Goal: Information Seeking & Learning: Learn about a topic

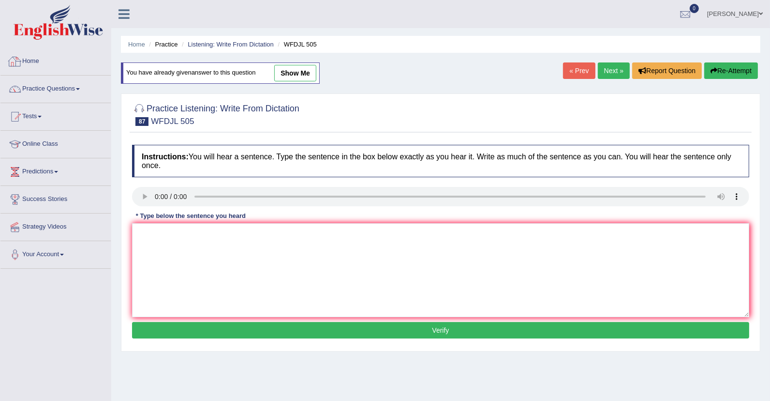
click at [43, 61] on link "Home" at bounding box center [55, 60] width 110 height 24
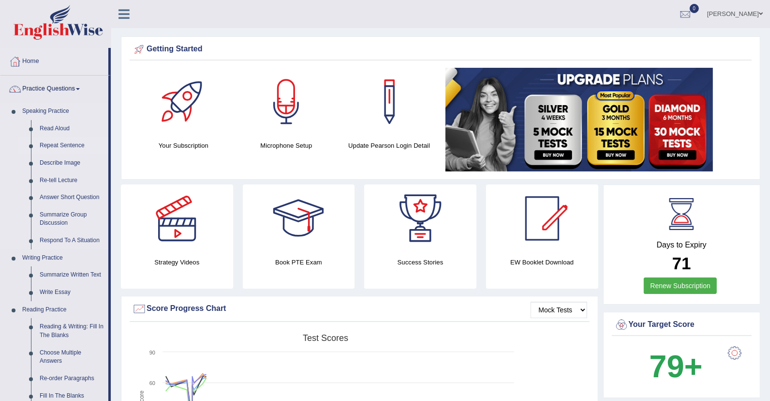
click at [67, 144] on link "Repeat Sentence" at bounding box center [71, 145] width 73 height 17
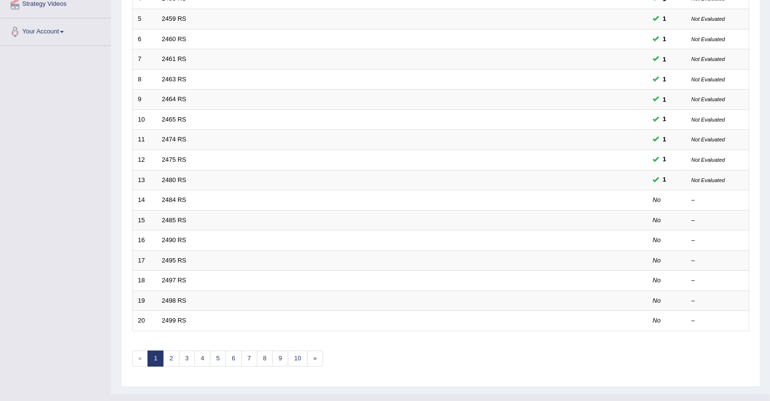
scroll to position [234, 0]
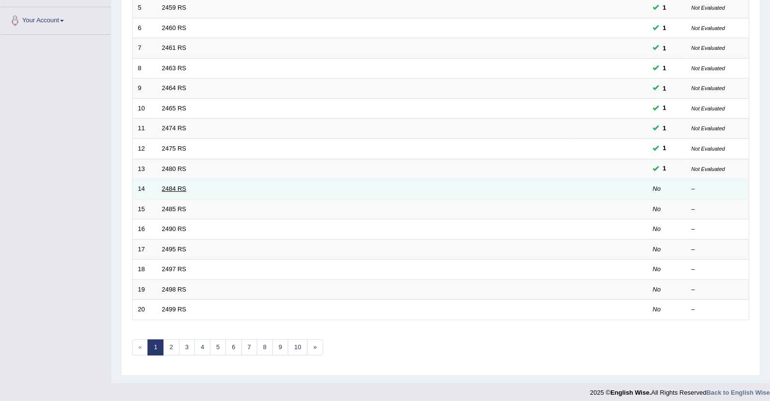
click at [180, 186] on link "2484 RS" at bounding box center [174, 188] width 25 height 7
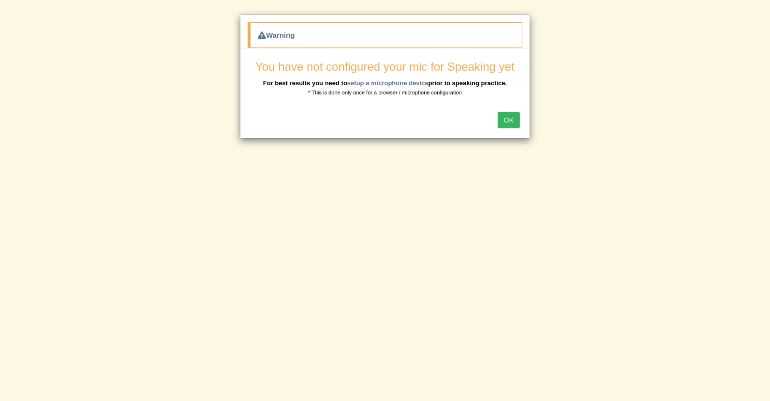
click at [514, 122] on button "OK" at bounding box center [509, 120] width 22 height 16
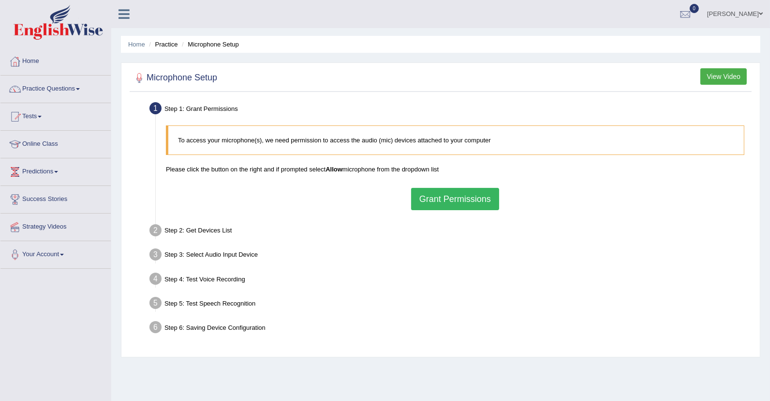
click at [436, 202] on button "Grant Permissions" at bounding box center [455, 199] width 88 height 22
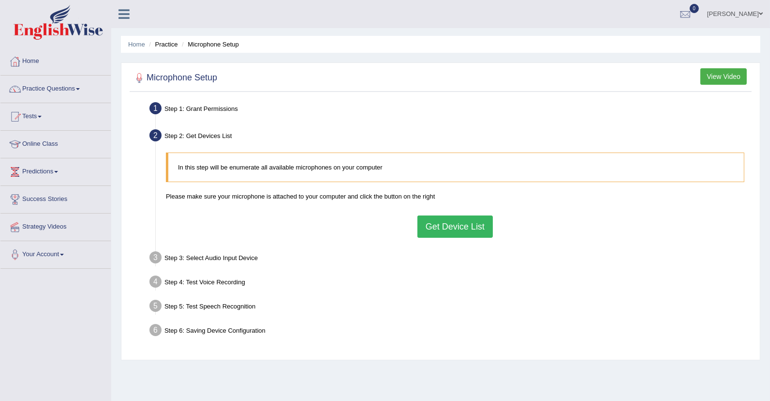
click at [442, 223] on button "Get Device List" at bounding box center [455, 226] width 75 height 22
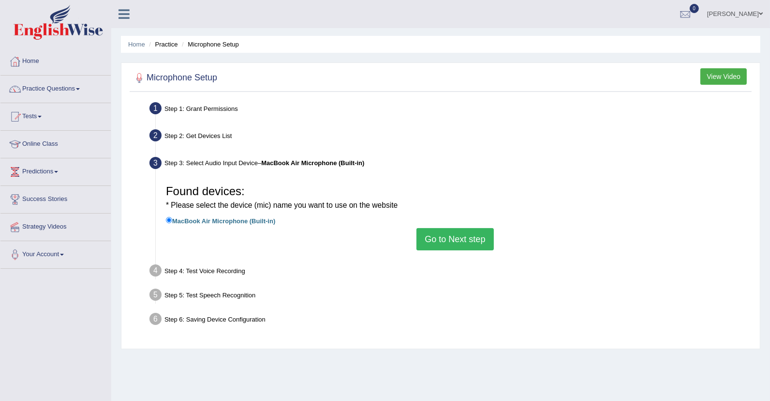
click at [446, 243] on button "Go to Next step" at bounding box center [455, 239] width 77 height 22
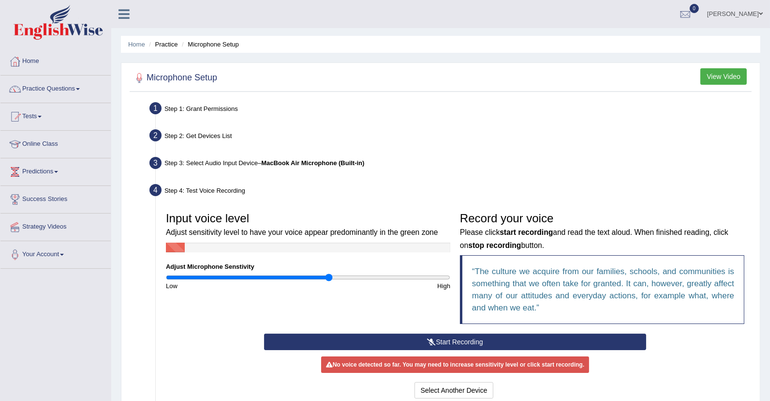
click at [330, 279] on input "range" at bounding box center [308, 277] width 285 height 8
drag, startPoint x: 331, startPoint y: 279, endPoint x: 337, endPoint y: 278, distance: 5.4
type input "1.22"
click at [337, 278] on input "range" at bounding box center [308, 277] width 285 height 8
click at [433, 336] on button "Start Recording" at bounding box center [455, 341] width 383 height 16
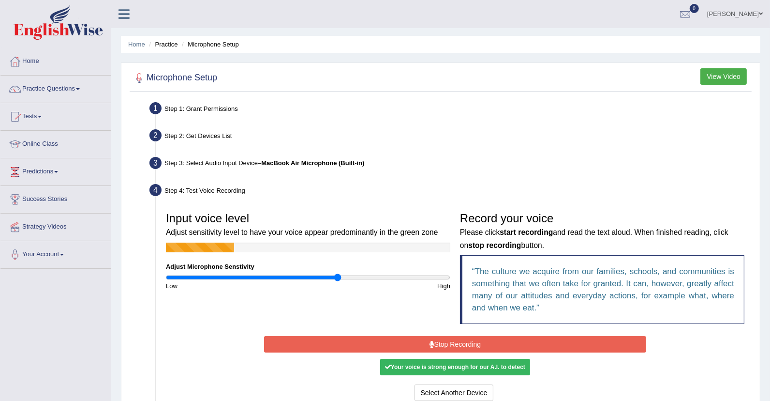
click at [433, 336] on button "Stop Recording" at bounding box center [455, 344] width 383 height 16
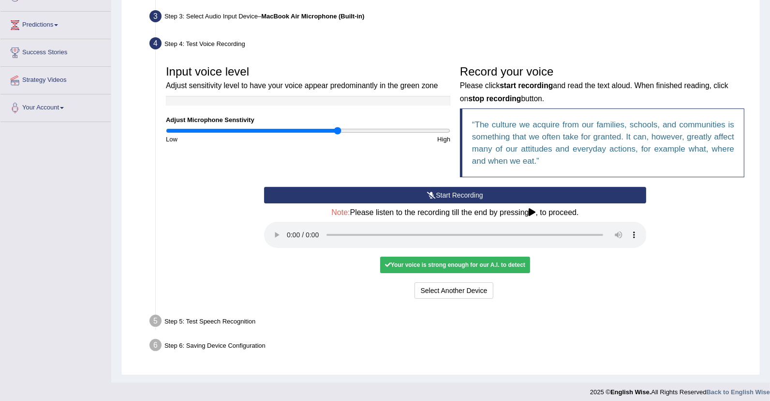
scroll to position [151, 0]
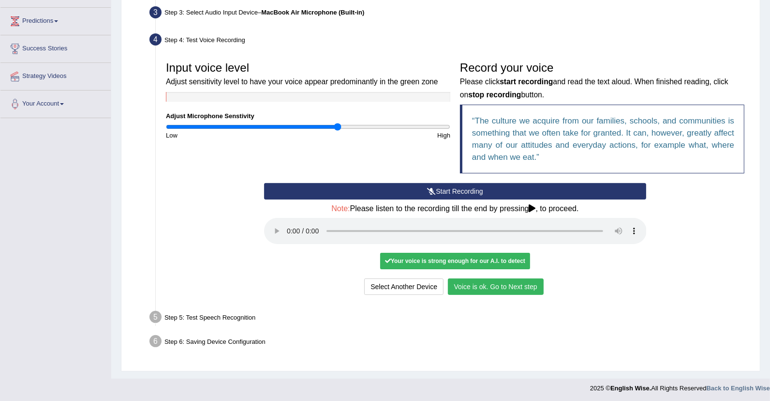
click at [479, 285] on button "Voice is ok. Go to Next step" at bounding box center [496, 286] width 96 height 16
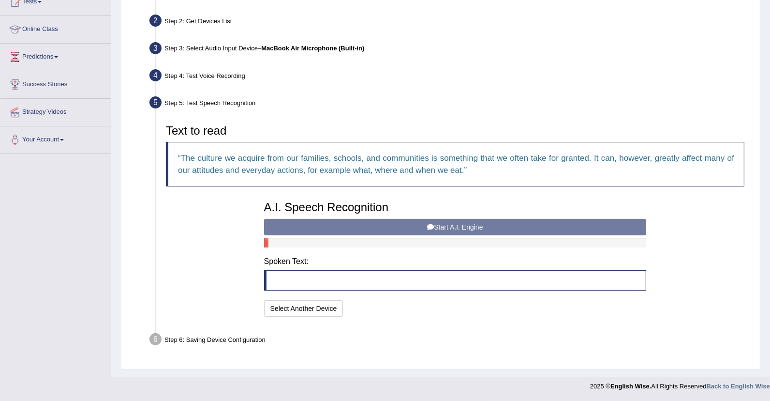
scroll to position [112, 0]
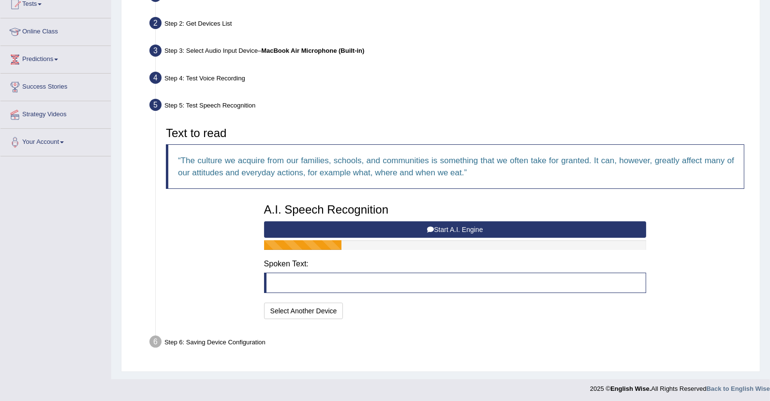
click at [431, 230] on icon at bounding box center [430, 229] width 7 height 7
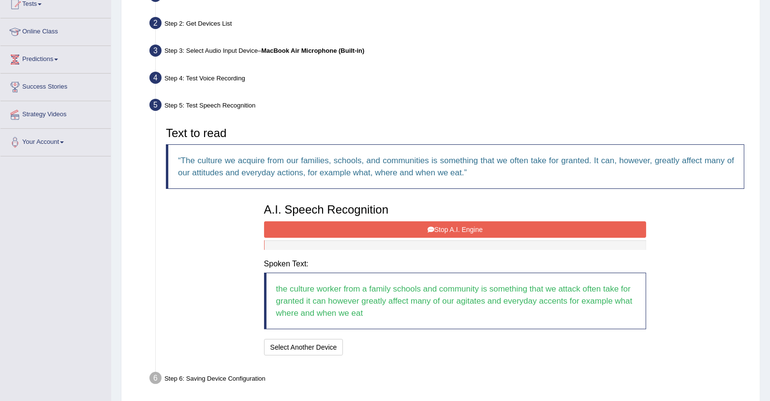
click at [431, 230] on icon at bounding box center [431, 229] width 7 height 7
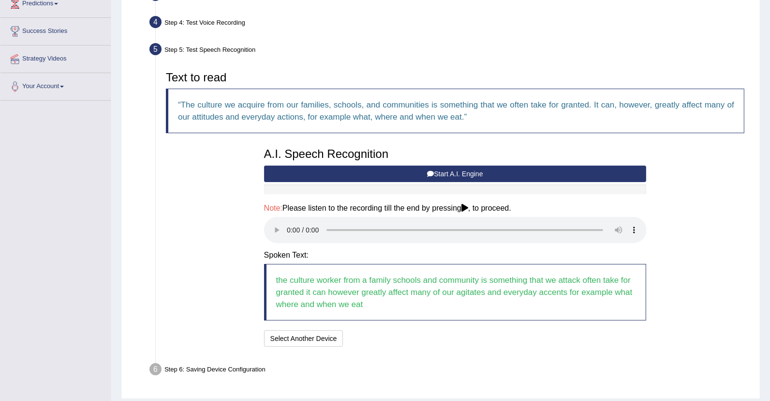
scroll to position [196, 0]
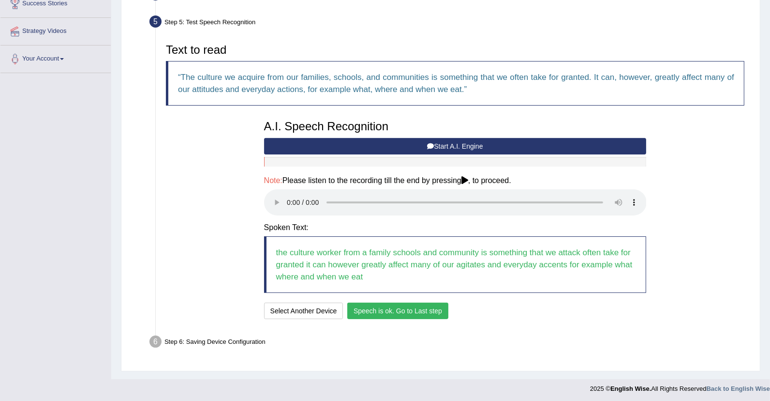
click at [418, 307] on button "Speech is ok. Go to Last step" at bounding box center [397, 310] width 101 height 16
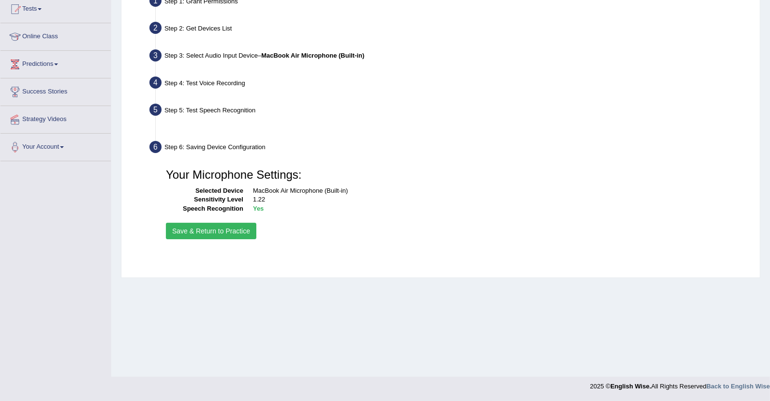
scroll to position [107, 0]
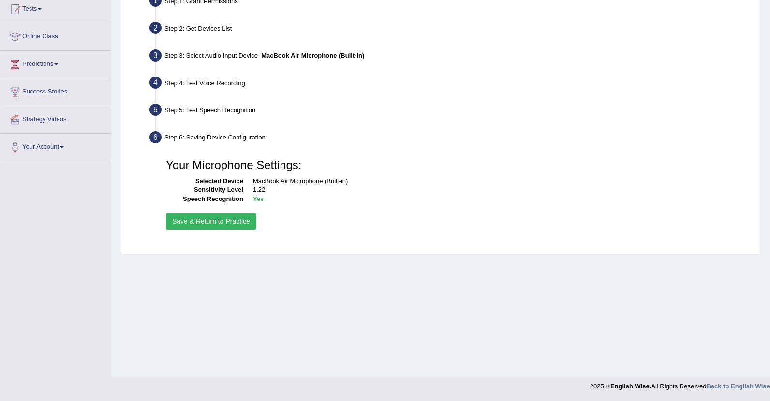
click at [242, 225] on button "Save & Return to Practice" at bounding box center [211, 221] width 90 height 16
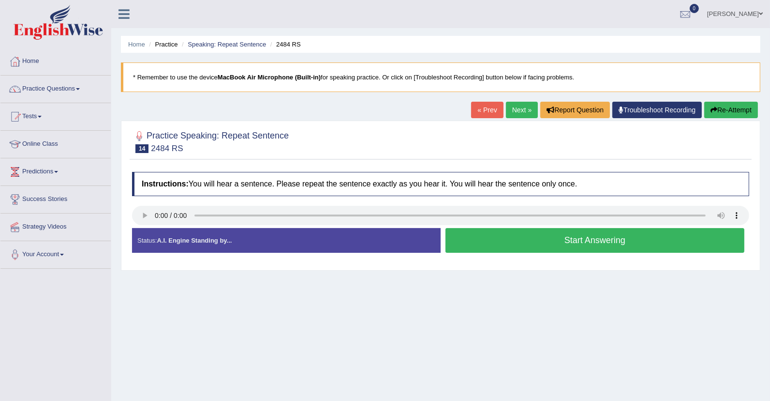
click at [558, 238] on button "Start Answering" at bounding box center [595, 240] width 299 height 25
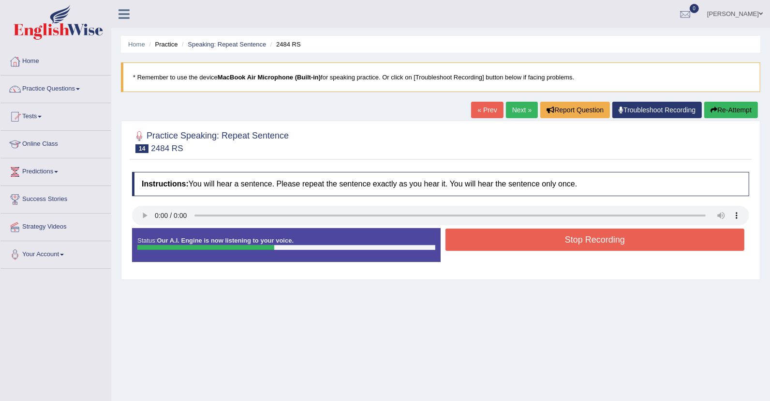
click at [558, 238] on button "Stop Recording" at bounding box center [595, 239] width 299 height 22
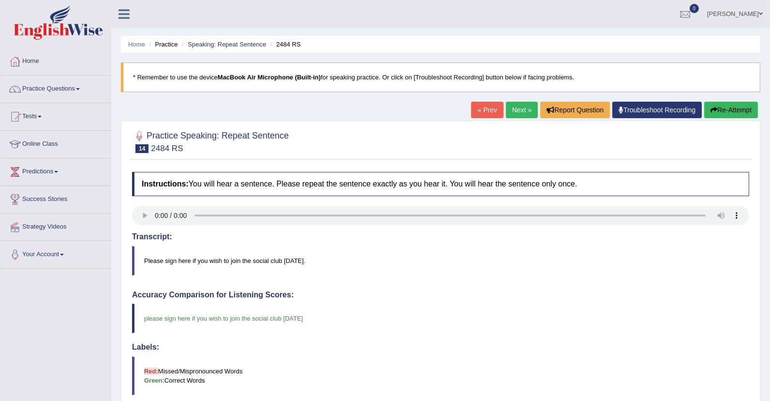
click at [520, 111] on link "Next »" at bounding box center [522, 110] width 32 height 16
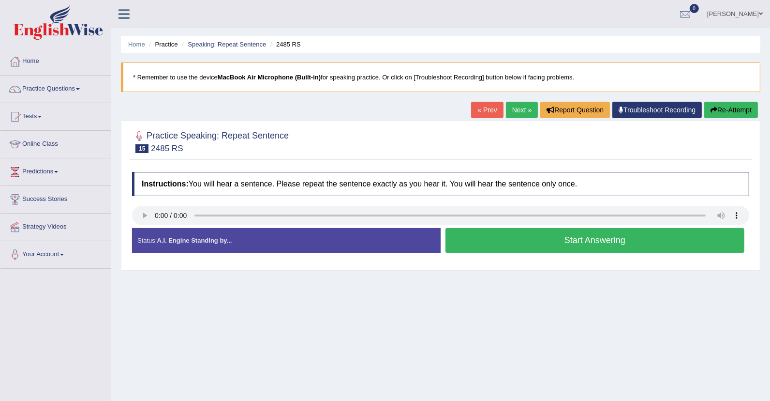
click at [581, 249] on button "Start Answering" at bounding box center [595, 240] width 299 height 25
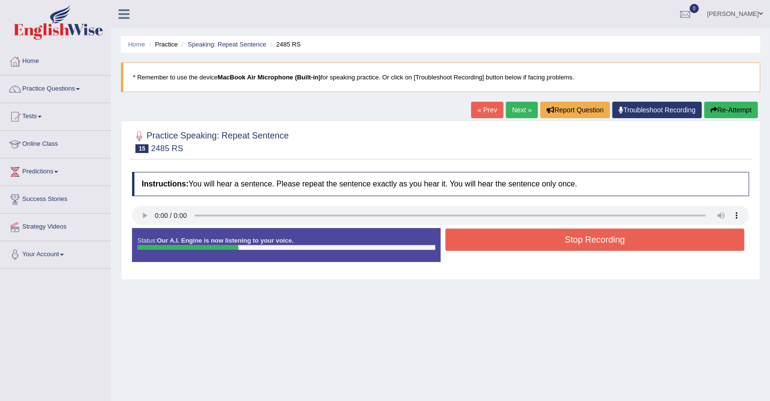
click at [581, 249] on button "Stop Recording" at bounding box center [595, 239] width 299 height 22
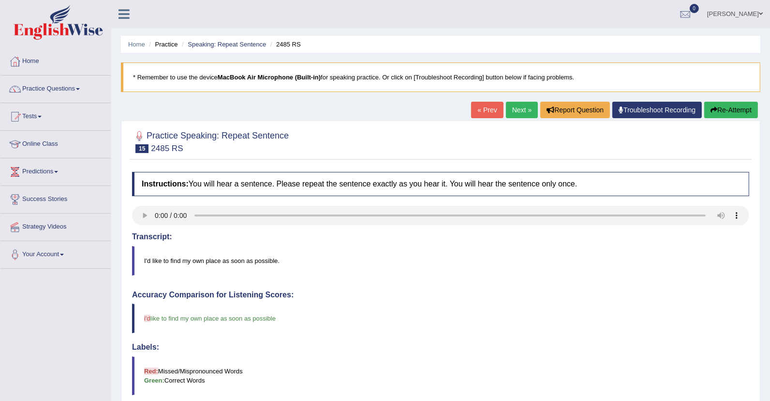
click at [507, 109] on link "Next »" at bounding box center [522, 110] width 32 height 16
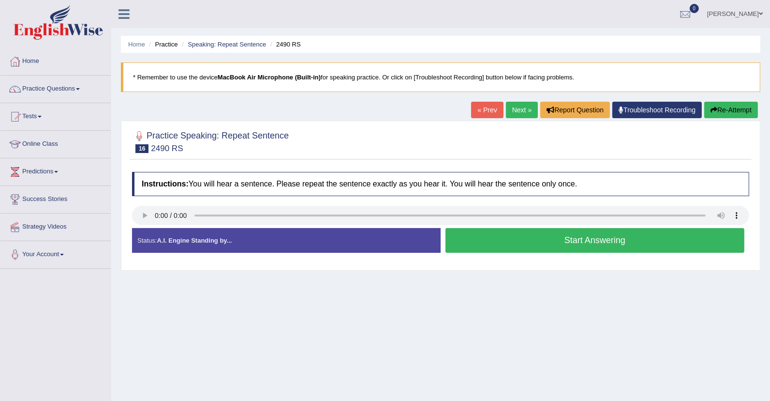
click at [520, 245] on button "Start Answering" at bounding box center [595, 240] width 299 height 25
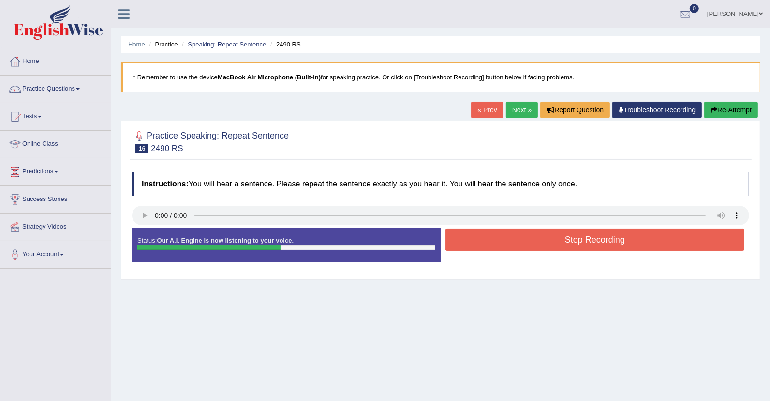
click at [520, 245] on button "Stop Recording" at bounding box center [595, 239] width 299 height 22
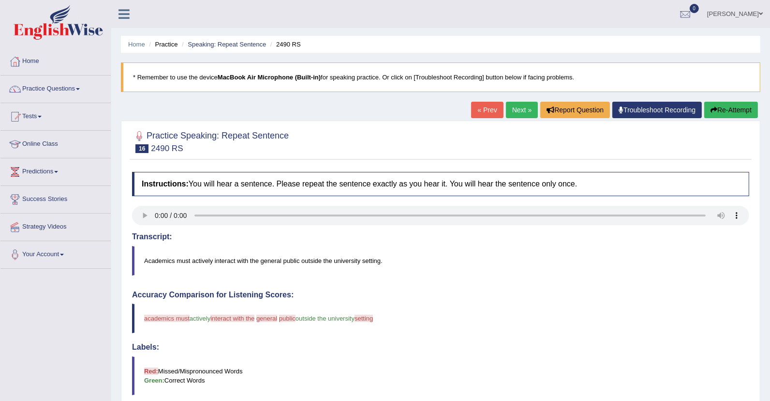
click at [513, 108] on link "Next »" at bounding box center [522, 110] width 32 height 16
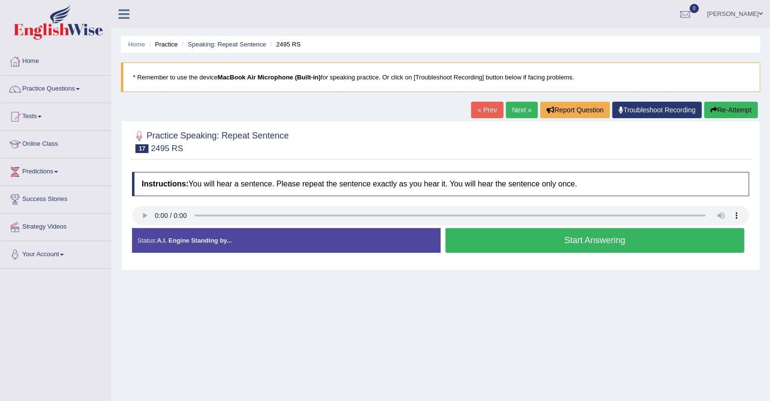
click at [535, 236] on button "Start Answering" at bounding box center [595, 240] width 299 height 25
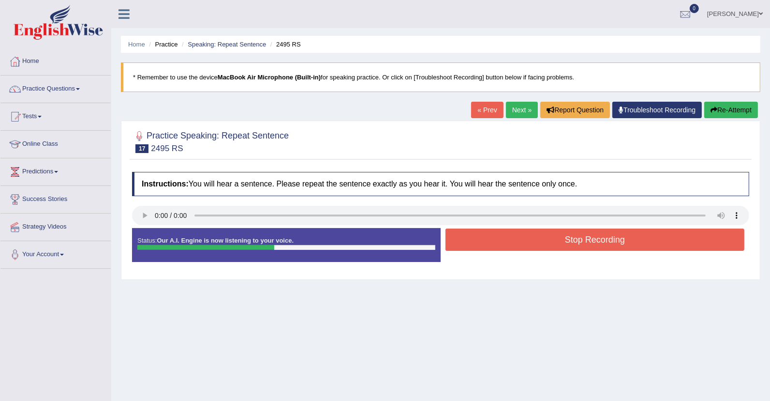
click at [535, 236] on button "Stop Recording" at bounding box center [595, 239] width 299 height 22
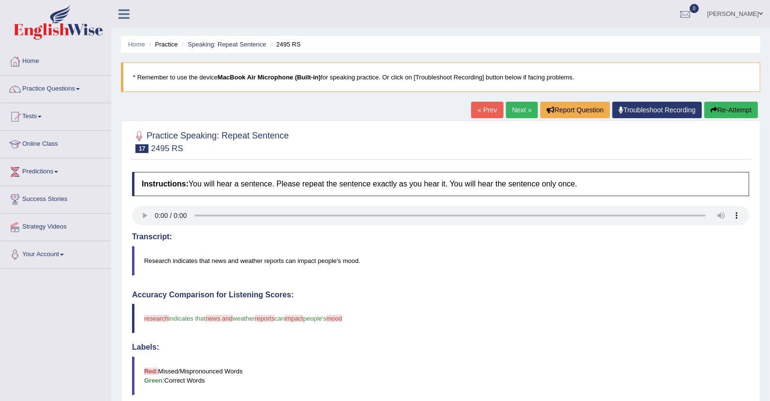
click at [516, 108] on link "Next »" at bounding box center [522, 110] width 32 height 16
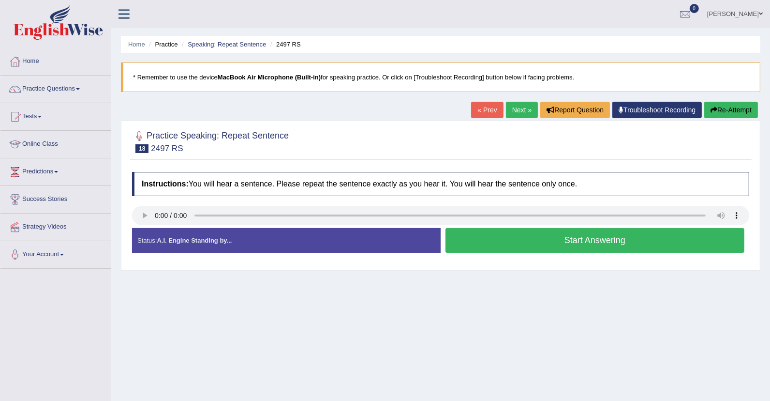
click at [506, 243] on button "Start Answering" at bounding box center [595, 240] width 299 height 25
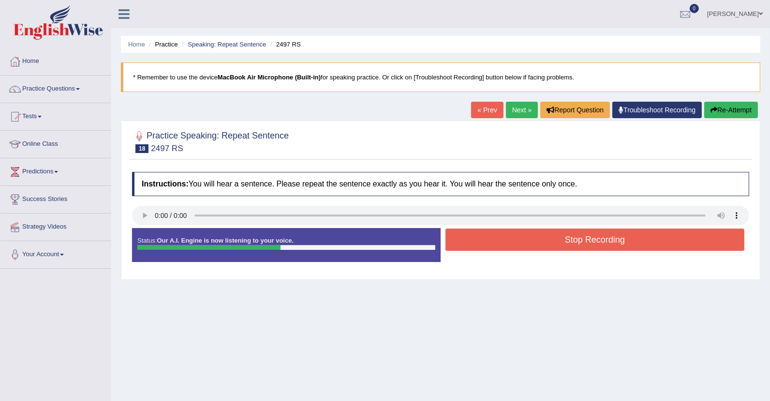
click at [559, 243] on button "Stop Recording" at bounding box center [595, 239] width 299 height 22
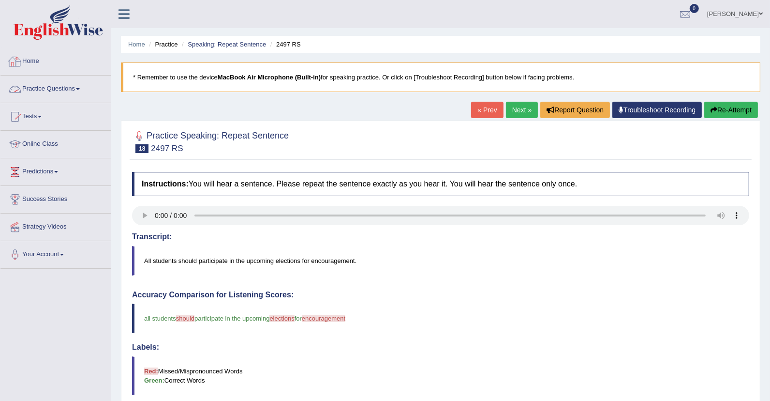
click at [516, 111] on link "Next »" at bounding box center [522, 110] width 32 height 16
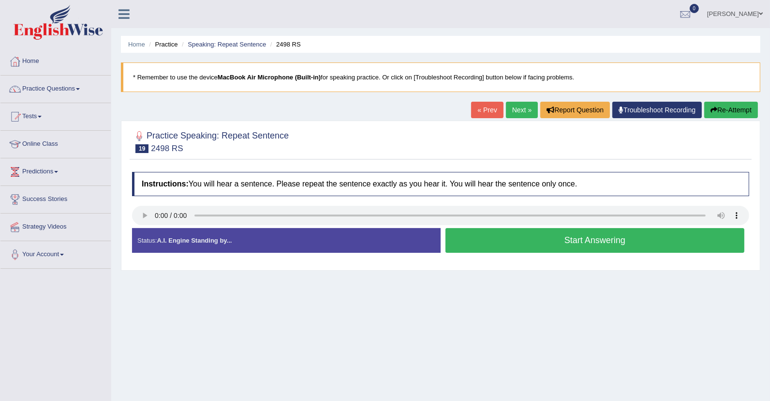
click at [557, 228] on button "Start Answering" at bounding box center [595, 240] width 299 height 25
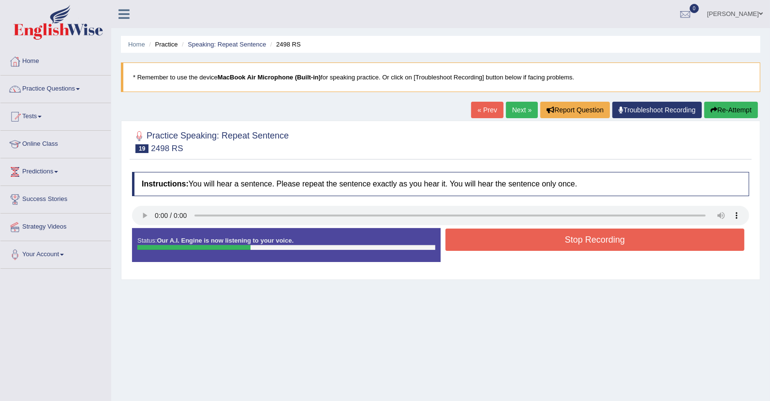
click at [557, 228] on button "Stop Recording" at bounding box center [595, 239] width 299 height 22
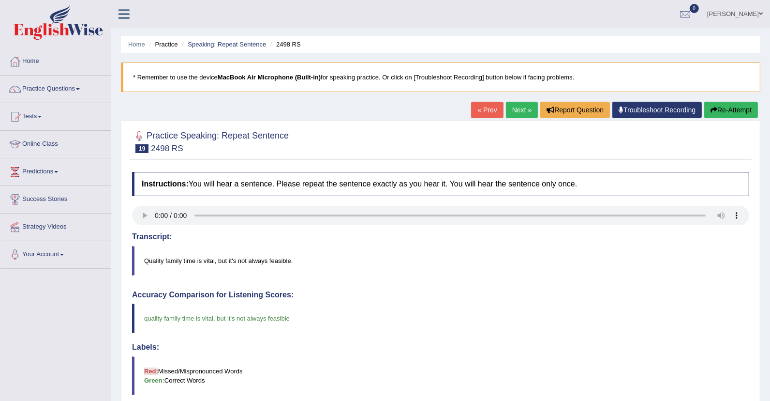
click at [514, 111] on link "Next »" at bounding box center [522, 110] width 32 height 16
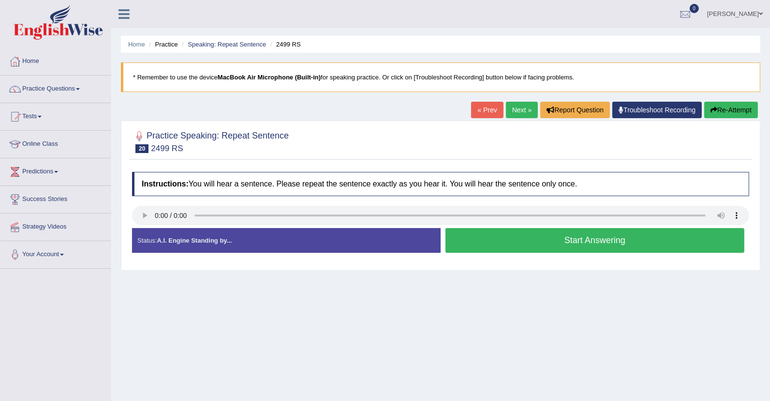
click at [534, 245] on button "Start Answering" at bounding box center [595, 240] width 299 height 25
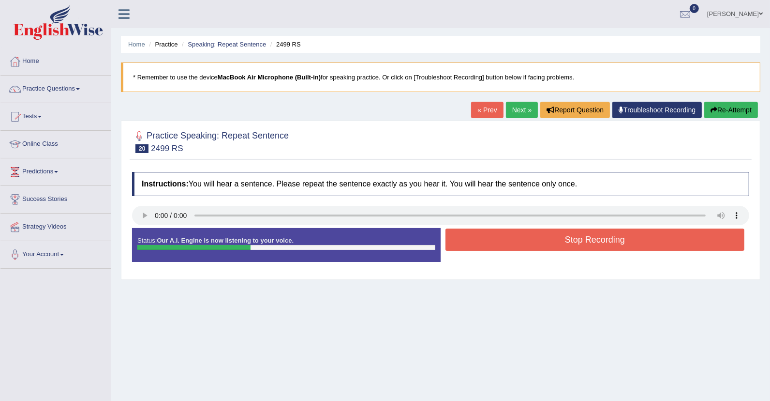
click at [578, 243] on button "Stop Recording" at bounding box center [595, 239] width 299 height 22
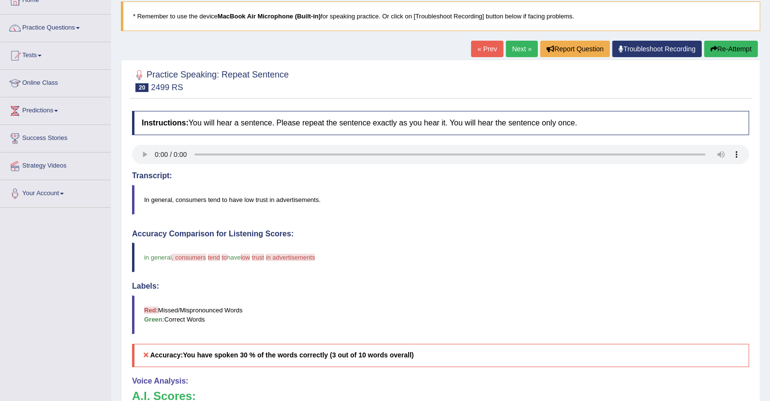
scroll to position [49, 0]
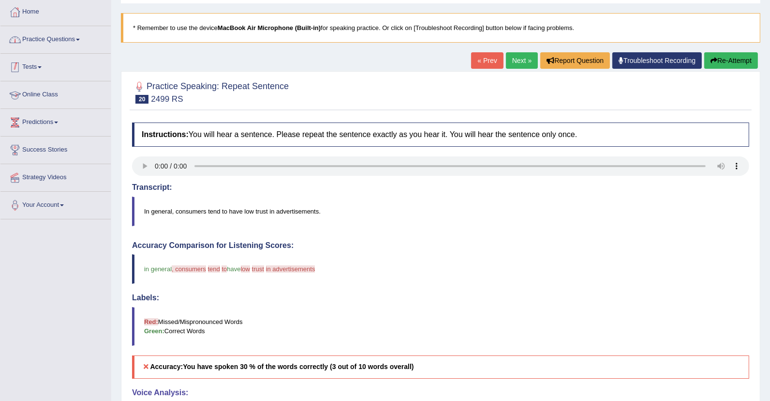
click at [63, 43] on link "Practice Questions" at bounding box center [55, 38] width 110 height 24
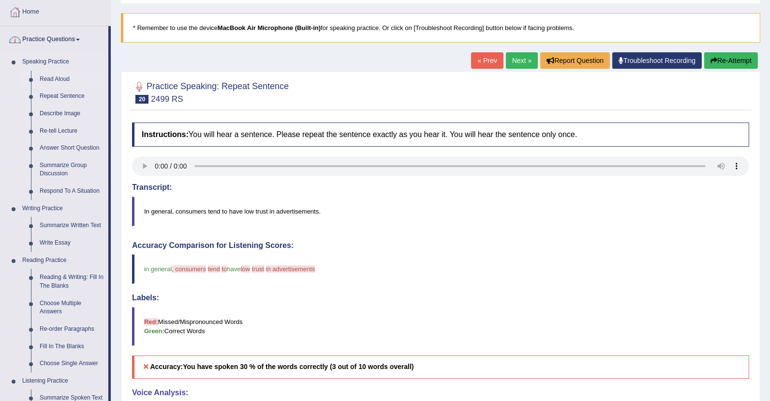
click at [49, 79] on link "Read Aloud" at bounding box center [71, 79] width 73 height 17
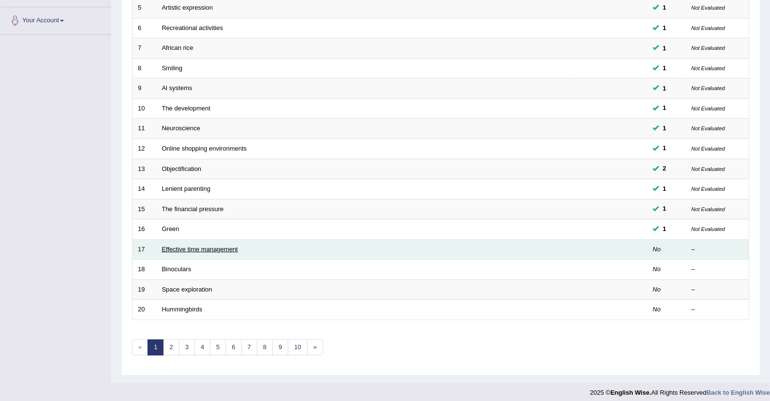
click at [194, 245] on link "Effective time management" at bounding box center [200, 248] width 76 height 7
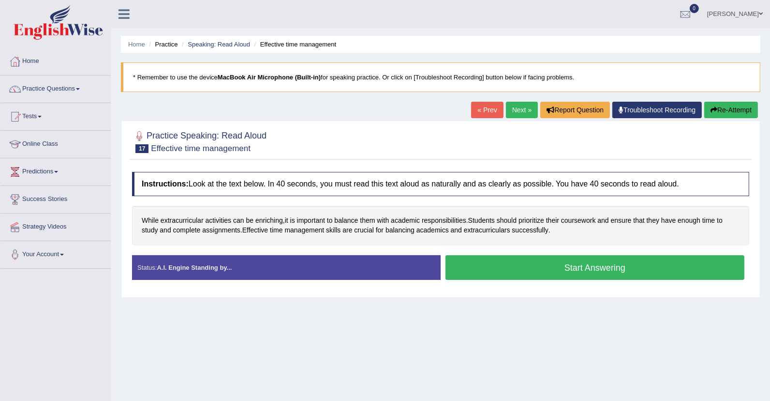
click at [581, 263] on button "Start Answering" at bounding box center [595, 267] width 299 height 25
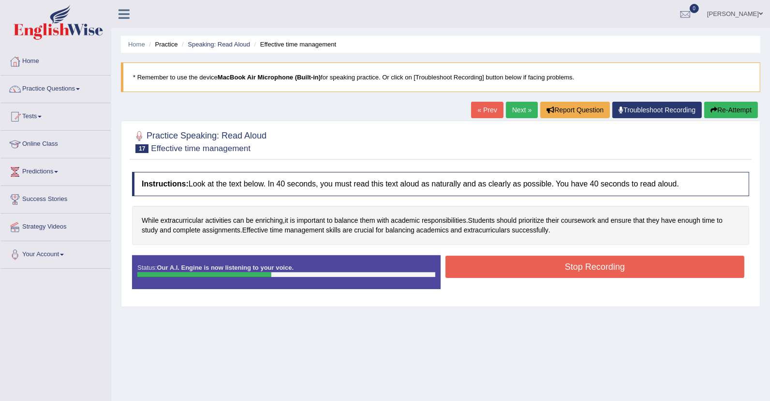
click at [581, 263] on button "Stop Recording" at bounding box center [595, 267] width 299 height 22
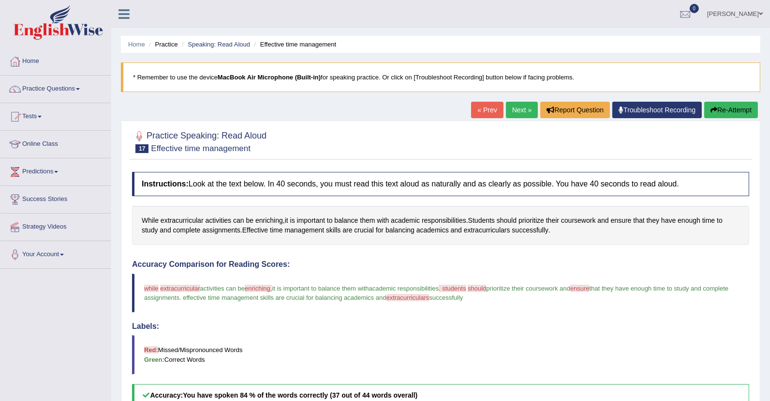
click at [740, 108] on button "Re-Attempt" at bounding box center [732, 110] width 54 height 16
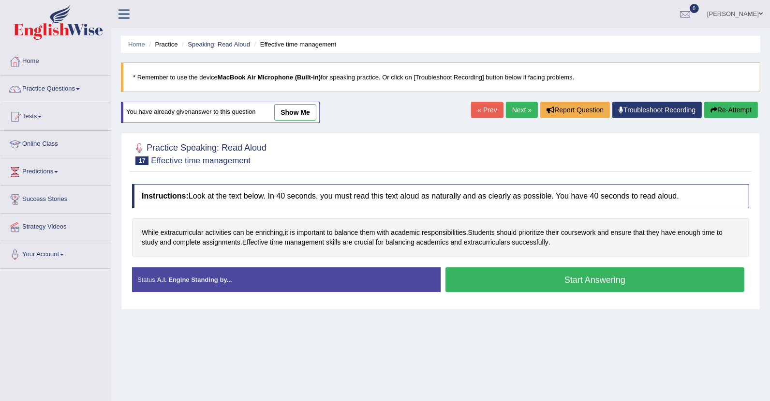
click at [585, 275] on button "Start Answering" at bounding box center [595, 279] width 299 height 25
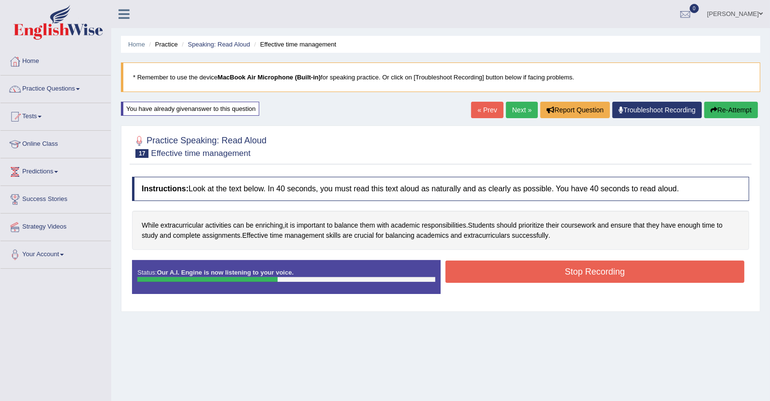
click at [585, 275] on button "Stop Recording" at bounding box center [595, 271] width 299 height 22
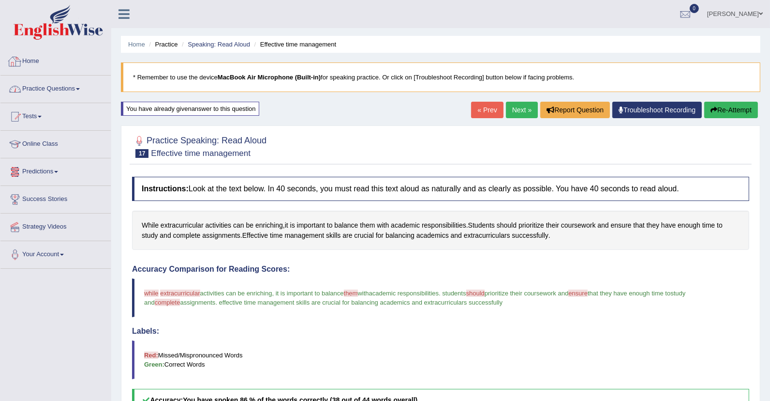
click at [56, 83] on link "Practice Questions" at bounding box center [55, 87] width 110 height 24
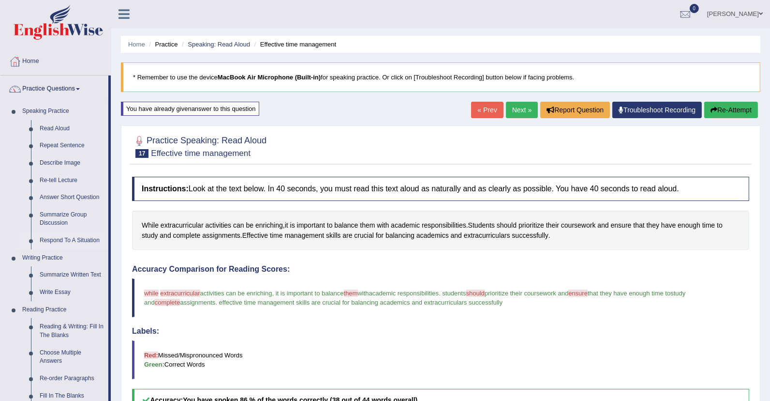
click at [74, 239] on link "Respond To A Situation" at bounding box center [71, 240] width 73 height 17
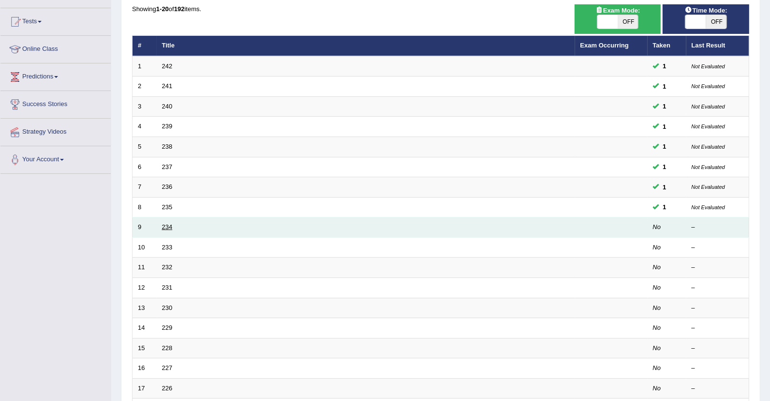
click at [170, 226] on link "234" at bounding box center [167, 226] width 11 height 7
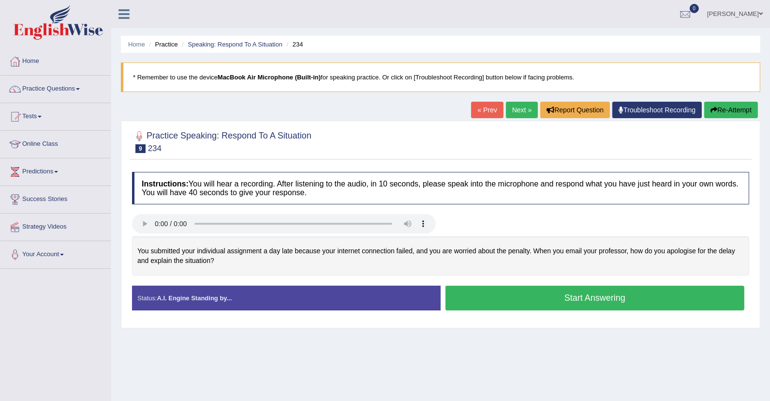
click at [576, 295] on button "Start Answering" at bounding box center [595, 298] width 299 height 25
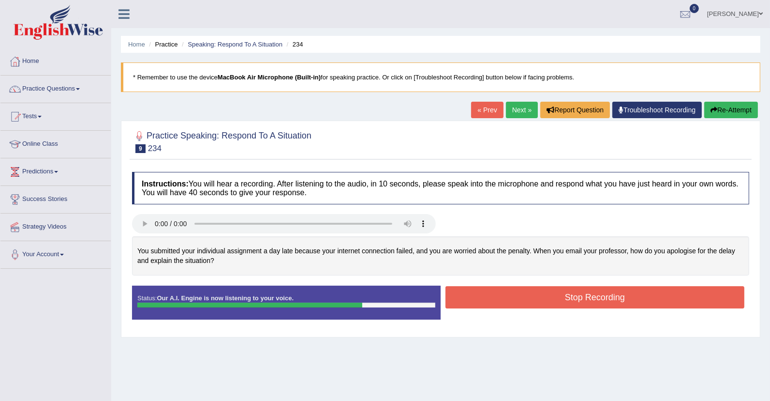
click at [576, 295] on button "Stop Recording" at bounding box center [595, 297] width 299 height 22
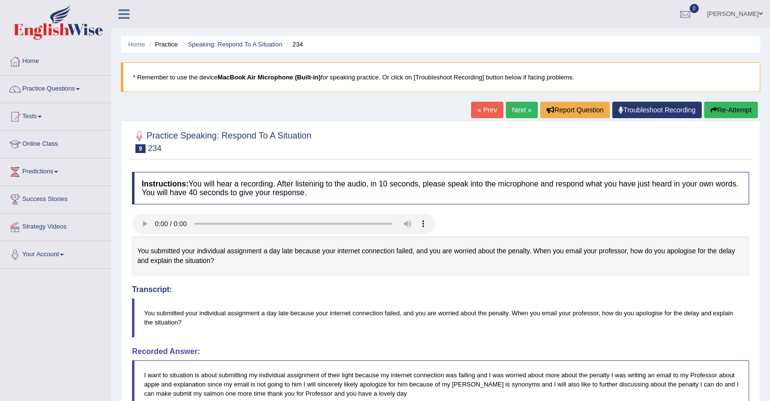
click at [726, 111] on button "Re-Attempt" at bounding box center [732, 110] width 54 height 16
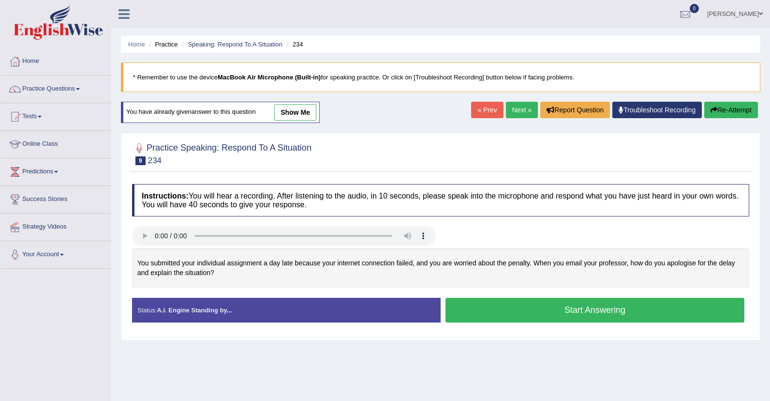
click at [574, 305] on button "Start Answering" at bounding box center [595, 310] width 299 height 25
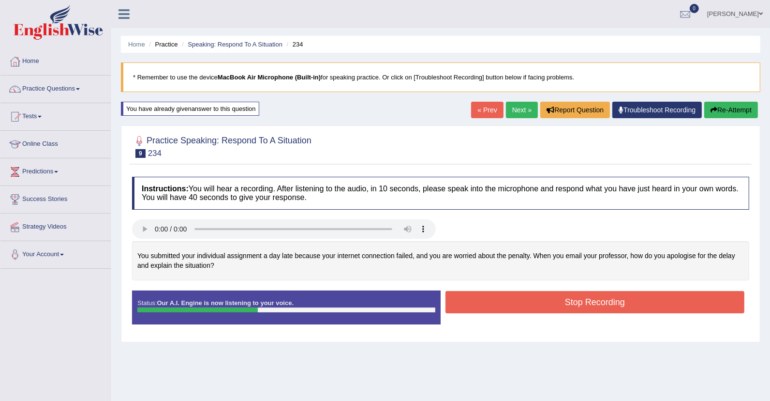
click at [574, 305] on button "Stop Recording" at bounding box center [595, 302] width 299 height 22
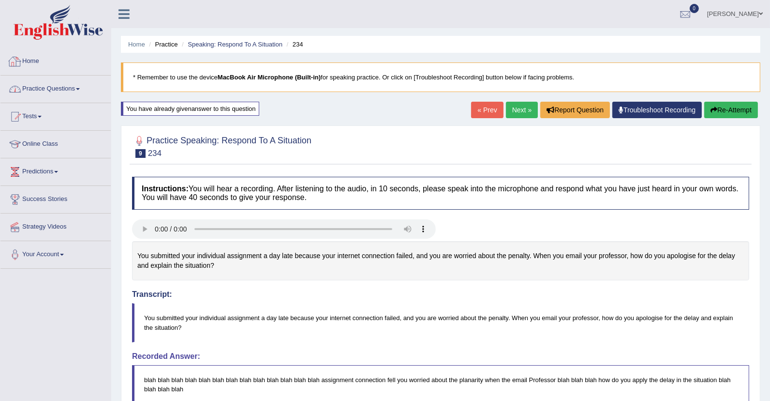
click at [58, 86] on link "Practice Questions" at bounding box center [55, 87] width 110 height 24
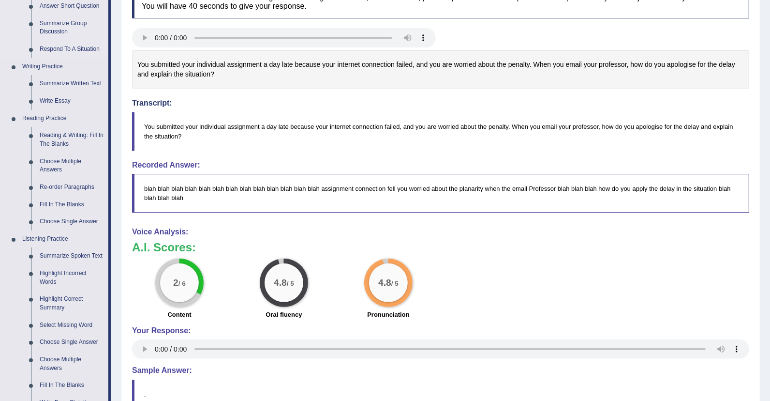
scroll to position [196, 0]
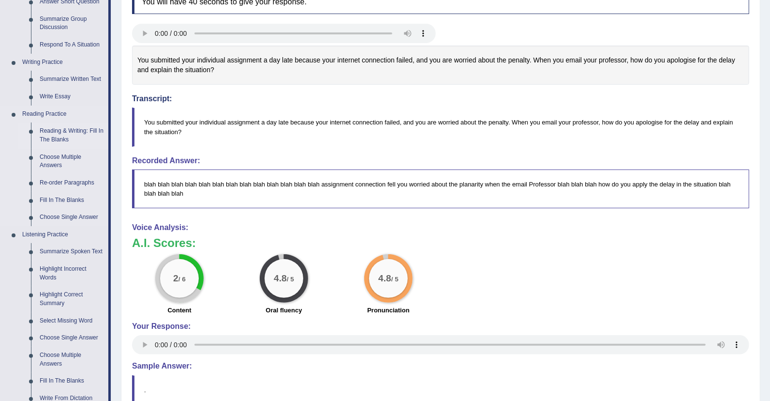
click at [68, 137] on link "Reading & Writing: Fill In The Blanks" at bounding box center [71, 135] width 73 height 26
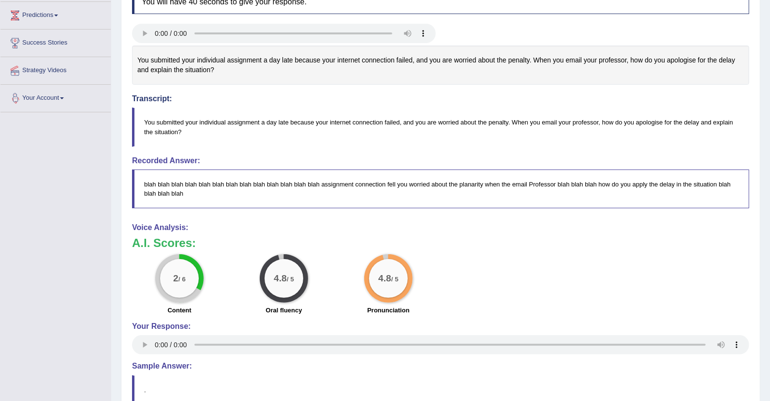
scroll to position [267, 0]
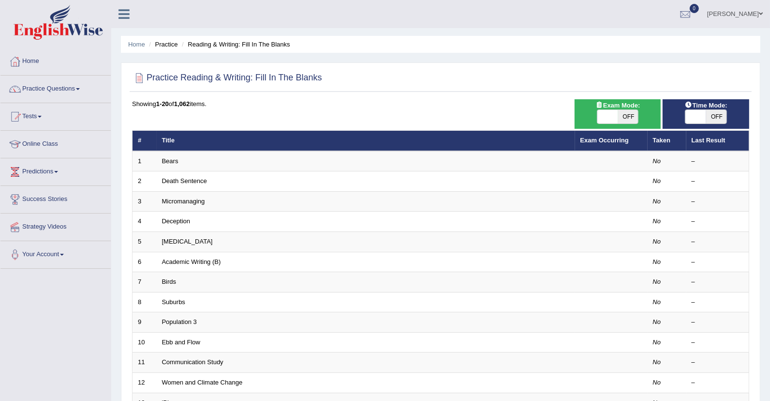
click at [621, 118] on span "OFF" at bounding box center [628, 117] width 21 height 14
checkbox input "true"
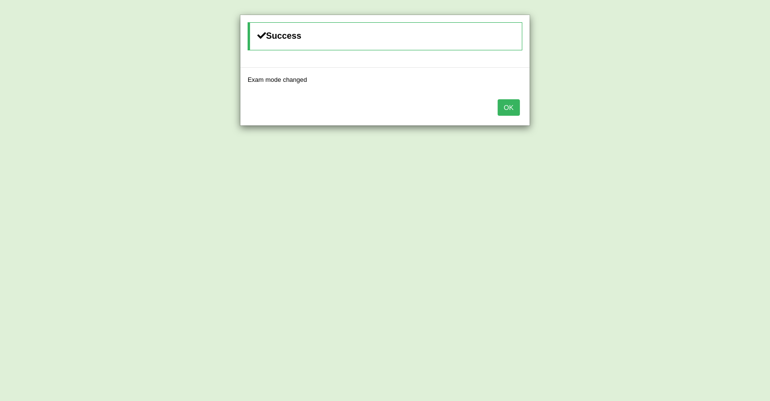
click at [504, 107] on button "OK" at bounding box center [509, 107] width 22 height 16
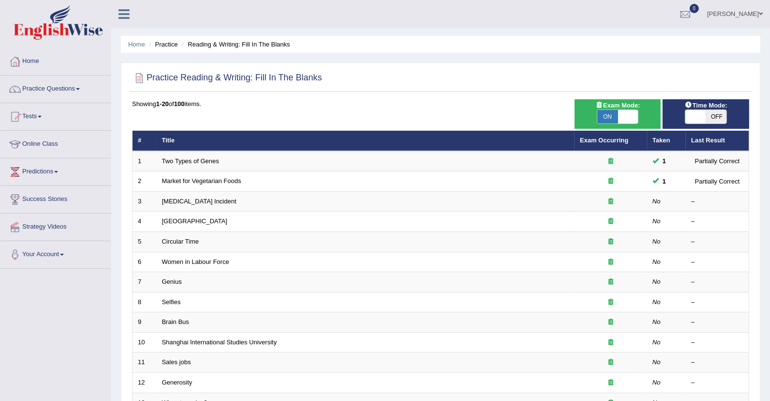
click at [710, 114] on span "OFF" at bounding box center [717, 117] width 21 height 14
checkbox input "true"
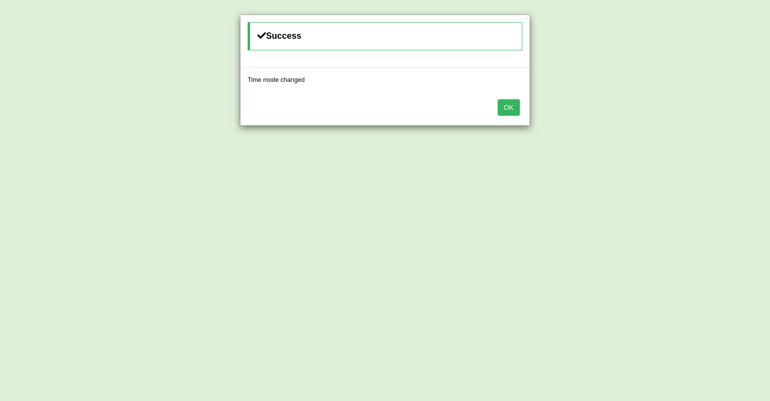
click at [508, 100] on button "OK" at bounding box center [509, 107] width 22 height 16
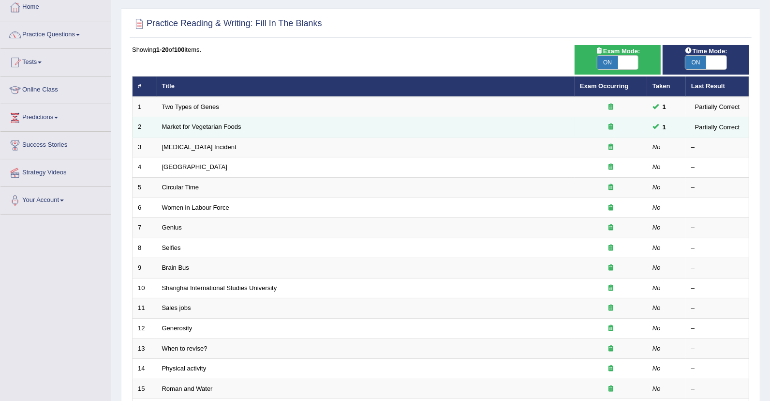
scroll to position [57, 0]
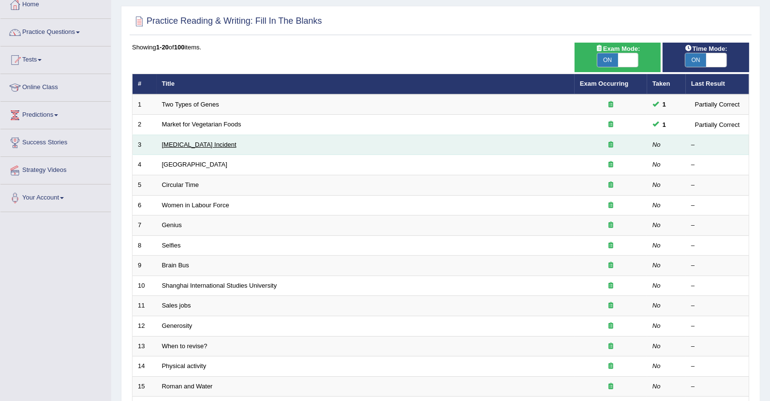
click at [213, 143] on link "Lightning Strike Incident" at bounding box center [199, 144] width 75 height 7
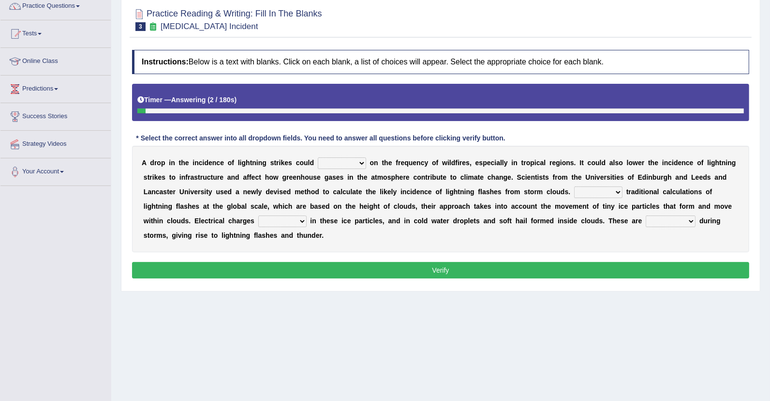
scroll to position [86, 0]
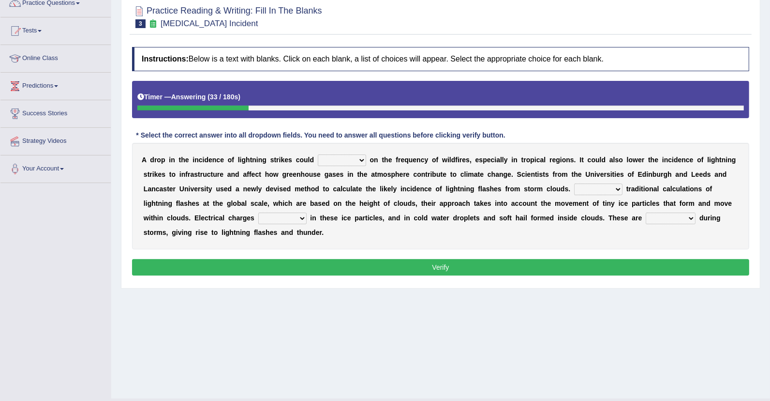
click at [335, 157] on select "dwell focus impact depend" at bounding box center [342, 160] width 48 height 12
select select "dwell"
click at [318, 154] on select "dwell focus impact depend" at bounding box center [342, 160] width 48 height 12
click at [602, 186] on select "Unlike Unless Except Besides" at bounding box center [598, 189] width 48 height 12
click at [574, 183] on select "Unlike Unless Except Besides" at bounding box center [598, 189] width 48 height 12
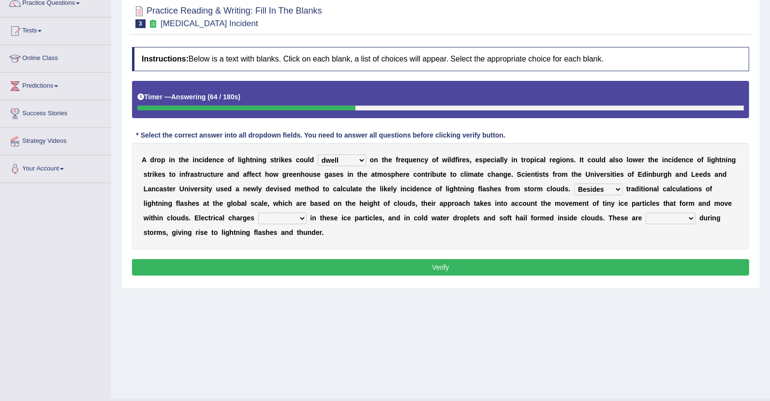
click at [597, 188] on select "Unlike Unless Except Besides" at bounding box center [598, 189] width 48 height 12
click at [574, 183] on select "Unlike Unless Except Besides" at bounding box center [598, 189] width 48 height 12
click at [603, 189] on select "Unlike Unless Except Besides" at bounding box center [598, 189] width 48 height 12
select select "Unlike"
click at [574, 183] on select "Unlike Unless Except Besides" at bounding box center [598, 189] width 48 height 12
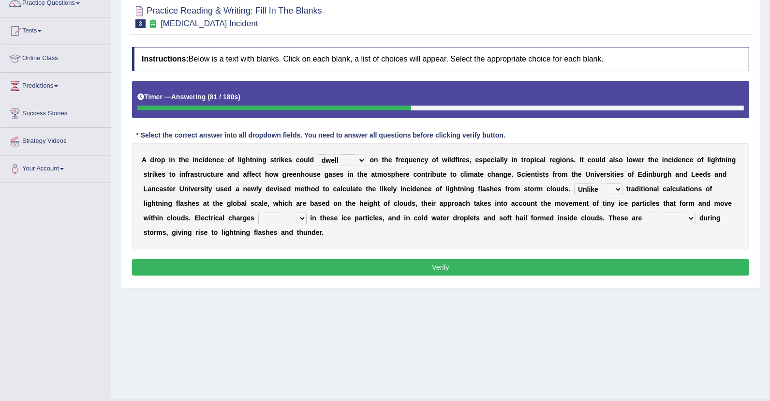
click at [283, 220] on select "run off build up mess up zoom in" at bounding box center [282, 218] width 48 height 12
select select "build up"
click at [258, 212] on select "run off build up mess up zoom in" at bounding box center [282, 218] width 48 height 12
click at [663, 215] on select "collected diverted rounded discharged" at bounding box center [671, 218] width 50 height 12
click at [646, 212] on select "collected diverted rounded discharged" at bounding box center [671, 218] width 50 height 12
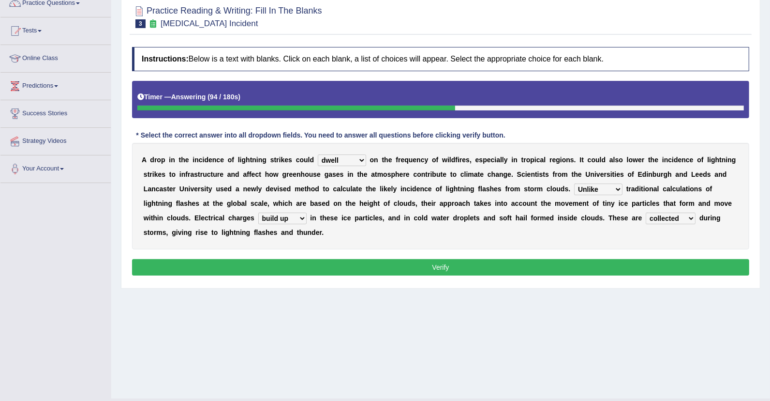
click at [666, 219] on select "collected diverted rounded discharged" at bounding box center [671, 218] width 50 height 12
select select "diverted"
click at [646, 212] on select "collected diverted rounded discharged" at bounding box center [671, 218] width 50 height 12
click at [440, 270] on button "Verify" at bounding box center [440, 267] width 617 height 16
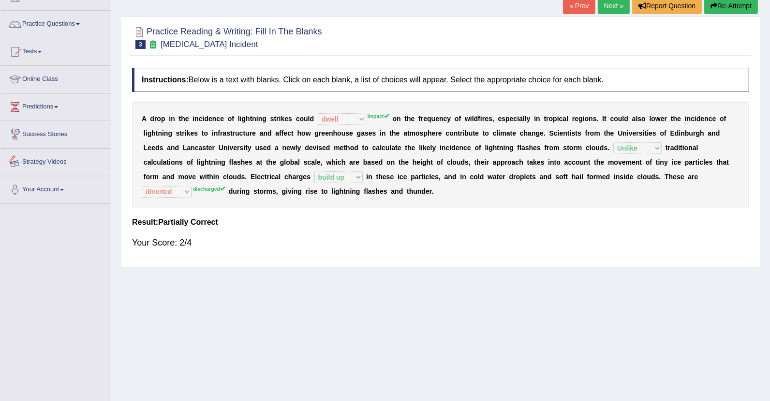
scroll to position [37, 0]
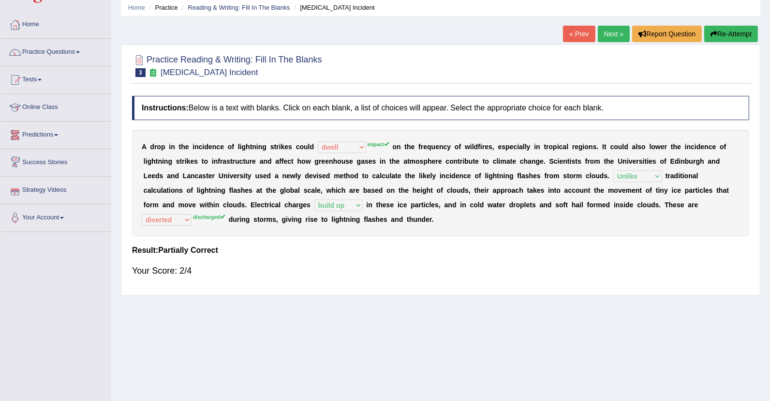
click at [46, 135] on link "Predictions" at bounding box center [55, 133] width 110 height 24
click at [46, 156] on link "Latest Predictions" at bounding box center [63, 157] width 90 height 17
